Goal: Task Accomplishment & Management: Manage account settings

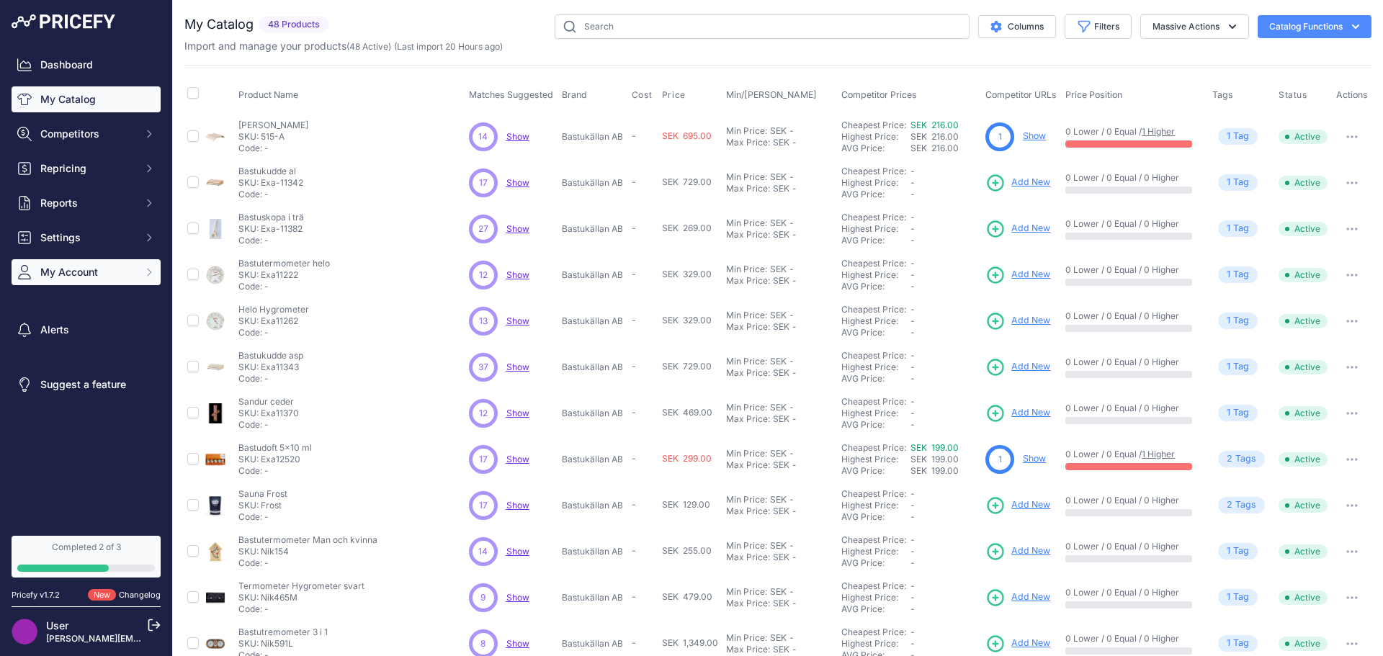
click at [97, 277] on span "My Account" at bounding box center [87, 272] width 94 height 14
click at [79, 275] on span "My Account" at bounding box center [87, 272] width 94 height 14
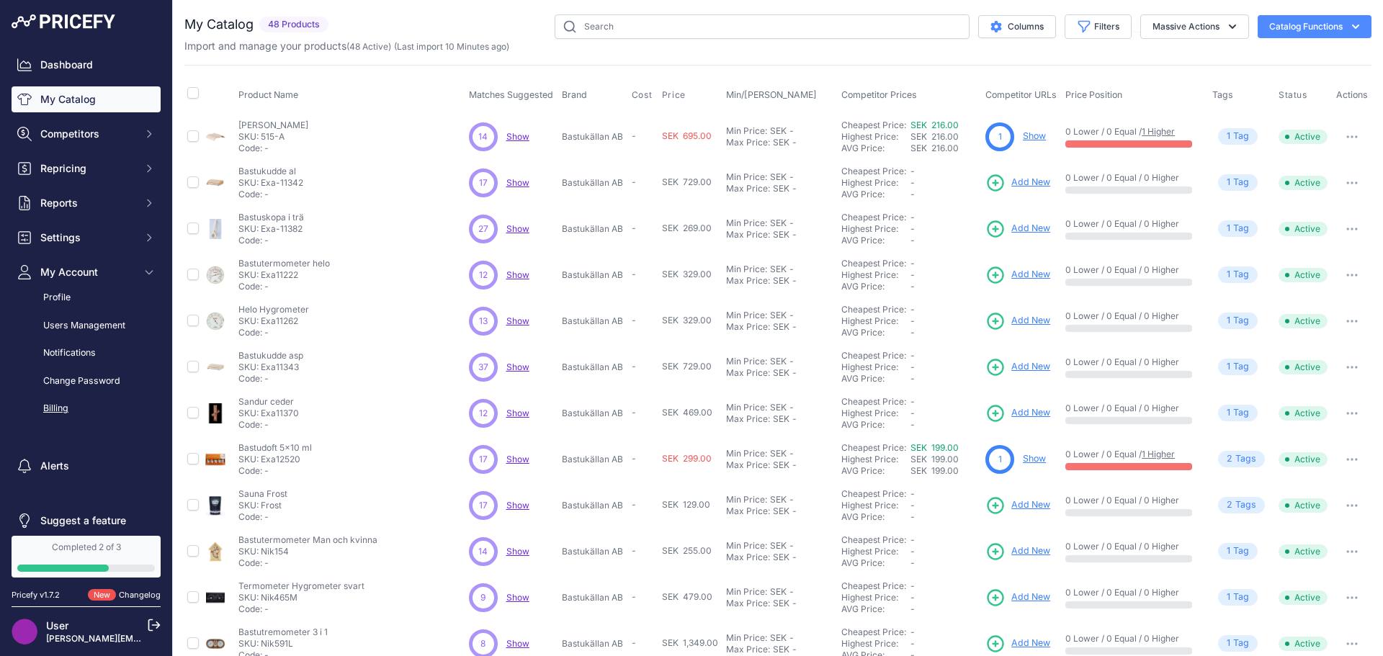
click at [56, 406] on link "Billing" at bounding box center [86, 408] width 149 height 25
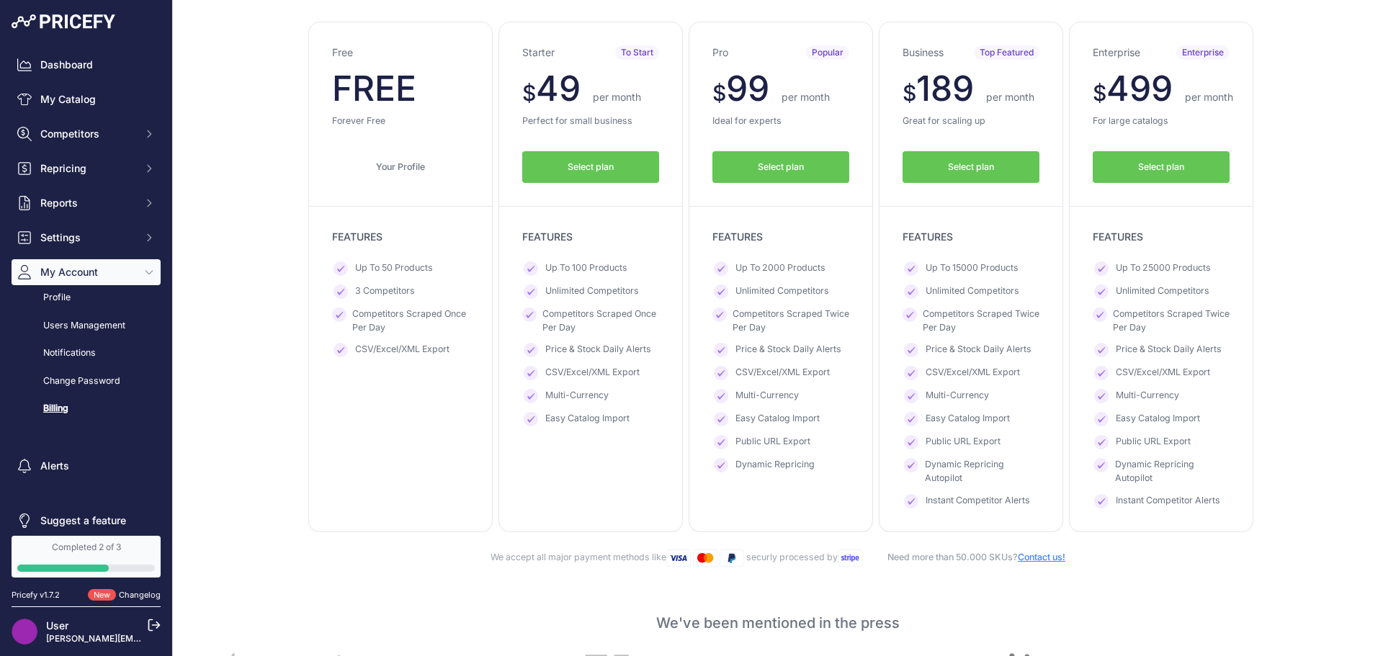
scroll to position [72, 0]
